Goal: Information Seeking & Learning: Understand process/instructions

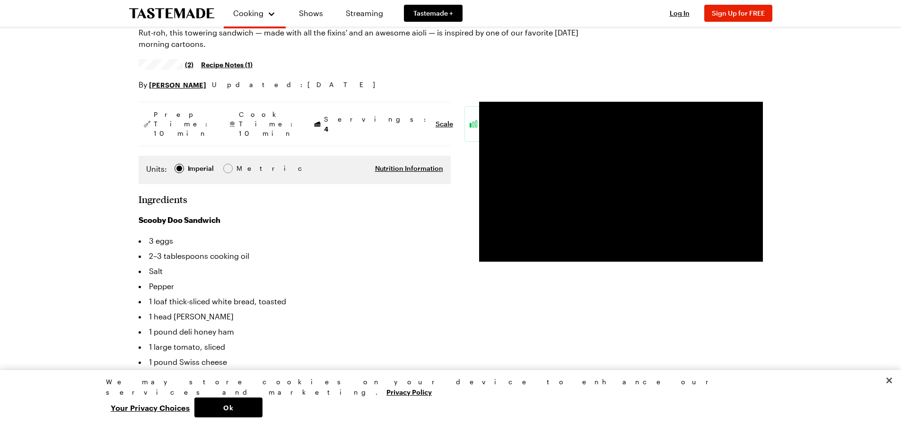
scroll to position [95, 0]
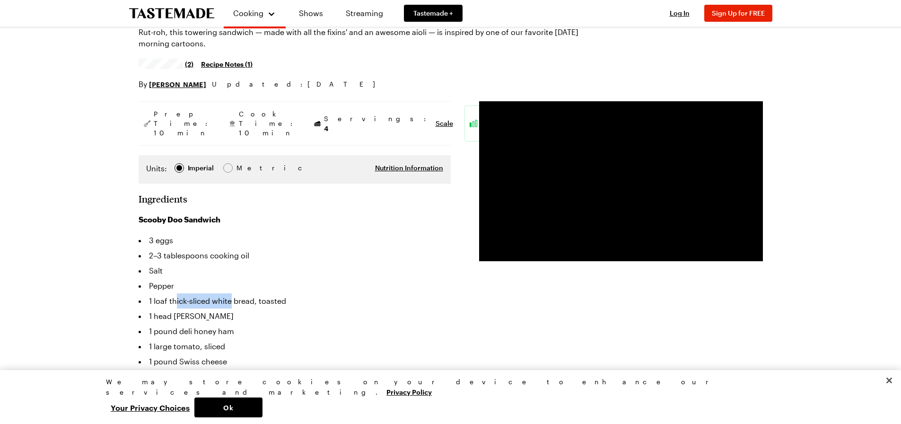
drag, startPoint x: 176, startPoint y: 282, endPoint x: 231, endPoint y: 284, distance: 55.3
click at [231, 293] on li "1 loaf thick-sliced white bread, toasted" at bounding box center [295, 300] width 312 height 15
click at [238, 308] on li "1 head [PERSON_NAME]" at bounding box center [295, 315] width 312 height 15
click at [240, 323] on li "1 pound deli honey ham" at bounding box center [295, 330] width 312 height 15
click at [239, 323] on li "1 pound deli honey ham" at bounding box center [295, 330] width 312 height 15
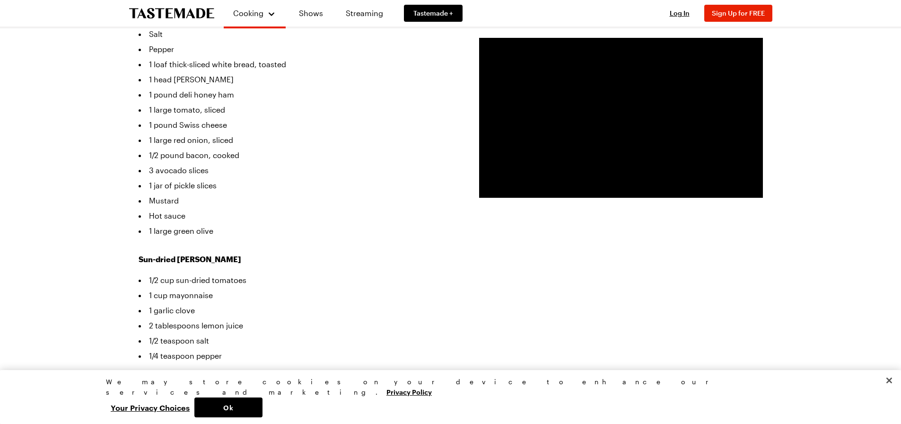
scroll to position [378, 0]
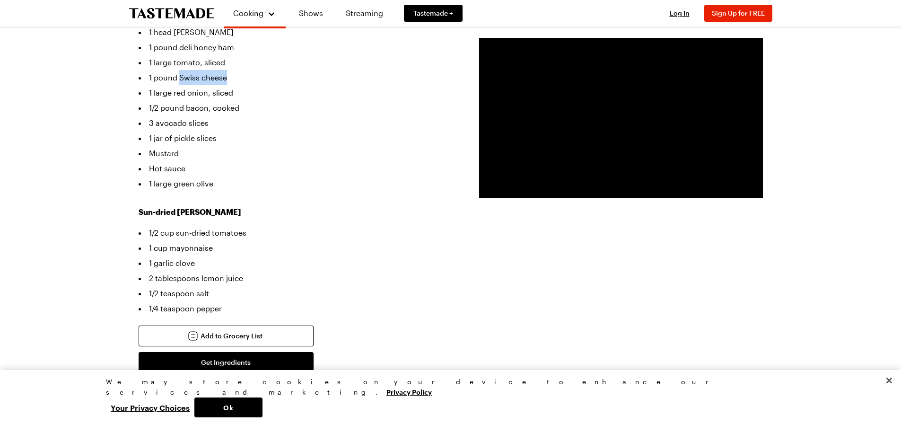
drag, startPoint x: 179, startPoint y: 59, endPoint x: 228, endPoint y: 59, distance: 49.6
click at [228, 70] on li "1 pound Swiss cheese" at bounding box center [295, 77] width 312 height 15
drag, startPoint x: 168, startPoint y: 78, endPoint x: 205, endPoint y: 78, distance: 36.9
click at [205, 85] on li "1 large red onion, sliced" at bounding box center [295, 92] width 312 height 15
drag, startPoint x: 206, startPoint y: 91, endPoint x: 144, endPoint y: 93, distance: 61.5
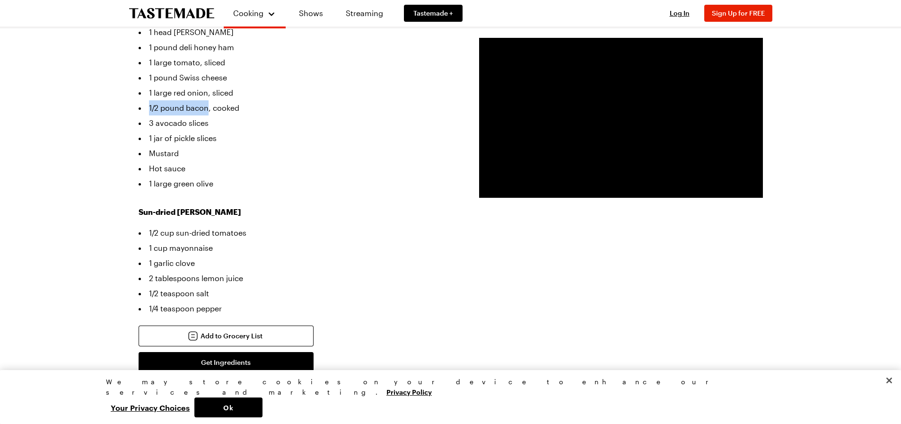
click at [144, 100] on li "1/2 pound bacon, cooked" at bounding box center [295, 107] width 312 height 15
drag, startPoint x: 187, startPoint y: 150, endPoint x: 108, endPoint y: 150, distance: 79.0
